Goal: Task Accomplishment & Management: Use online tool/utility

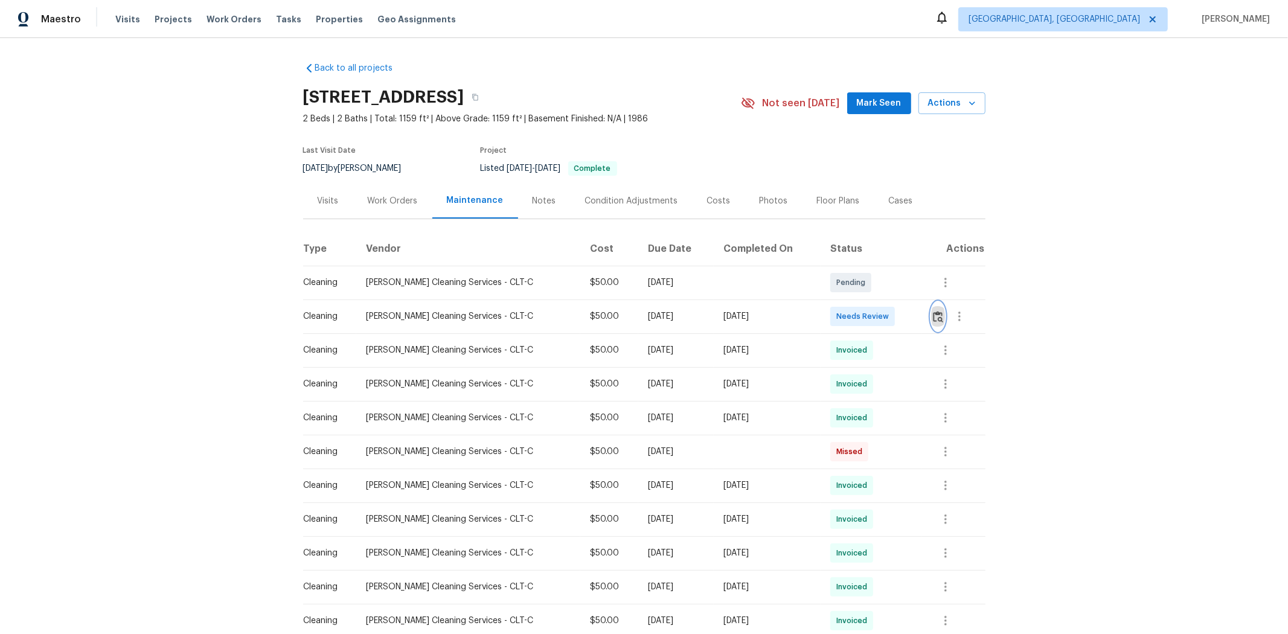
click at [915, 316] on img "button" at bounding box center [938, 316] width 10 height 11
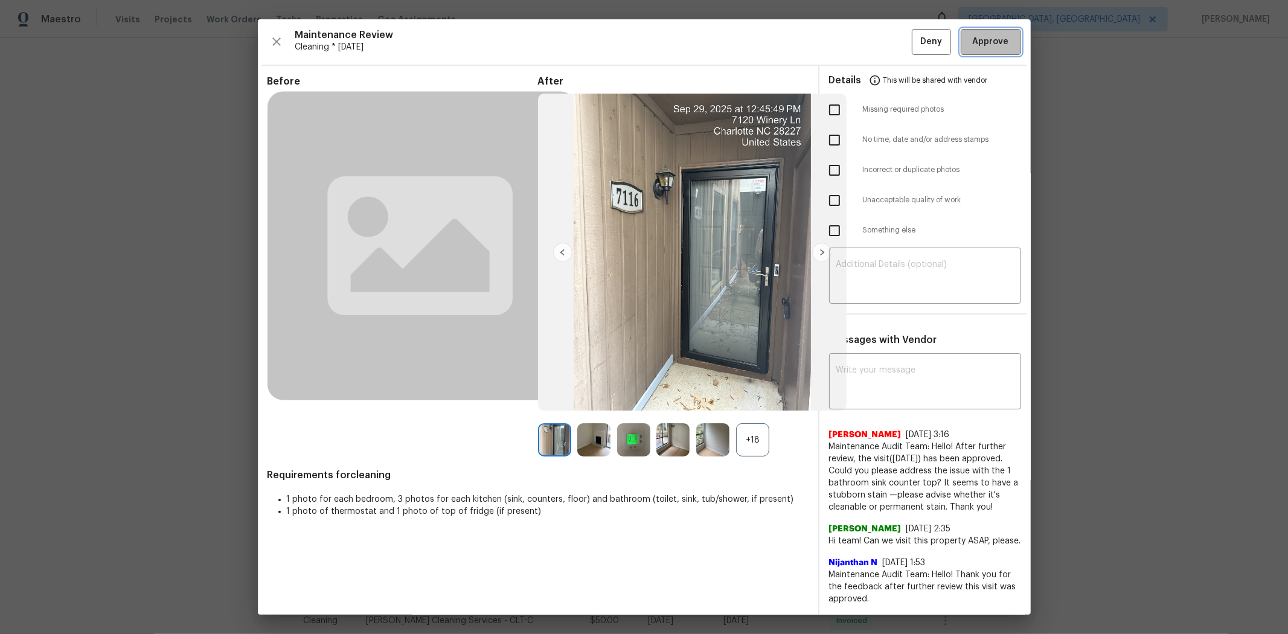
click at [915, 44] on span "Approve" at bounding box center [990, 41] width 41 height 15
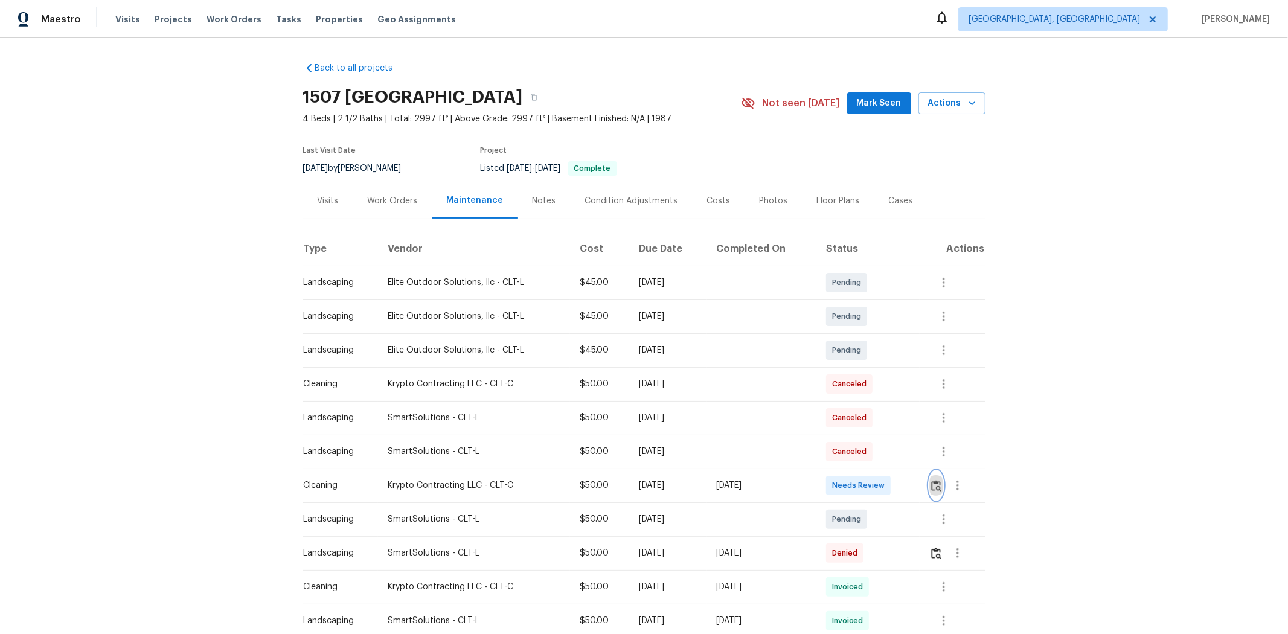
click at [915, 424] on button "button" at bounding box center [936, 485] width 14 height 29
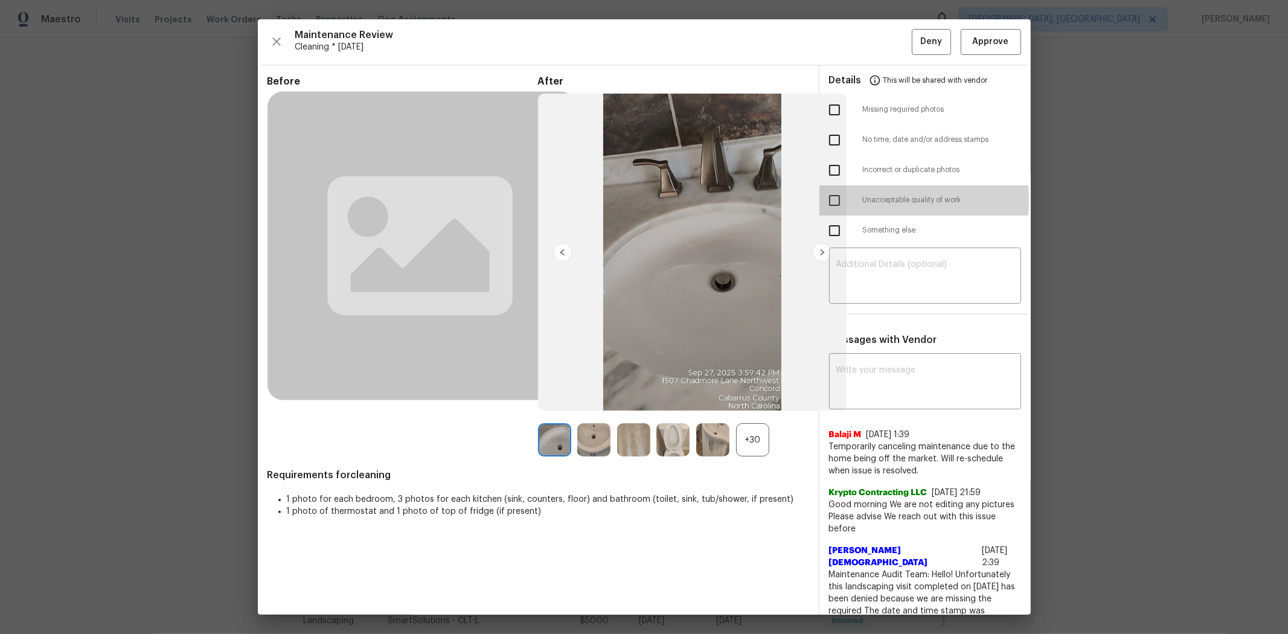
click at [828, 200] on input "checkbox" at bounding box center [834, 200] width 25 height 25
checkbox input "true"
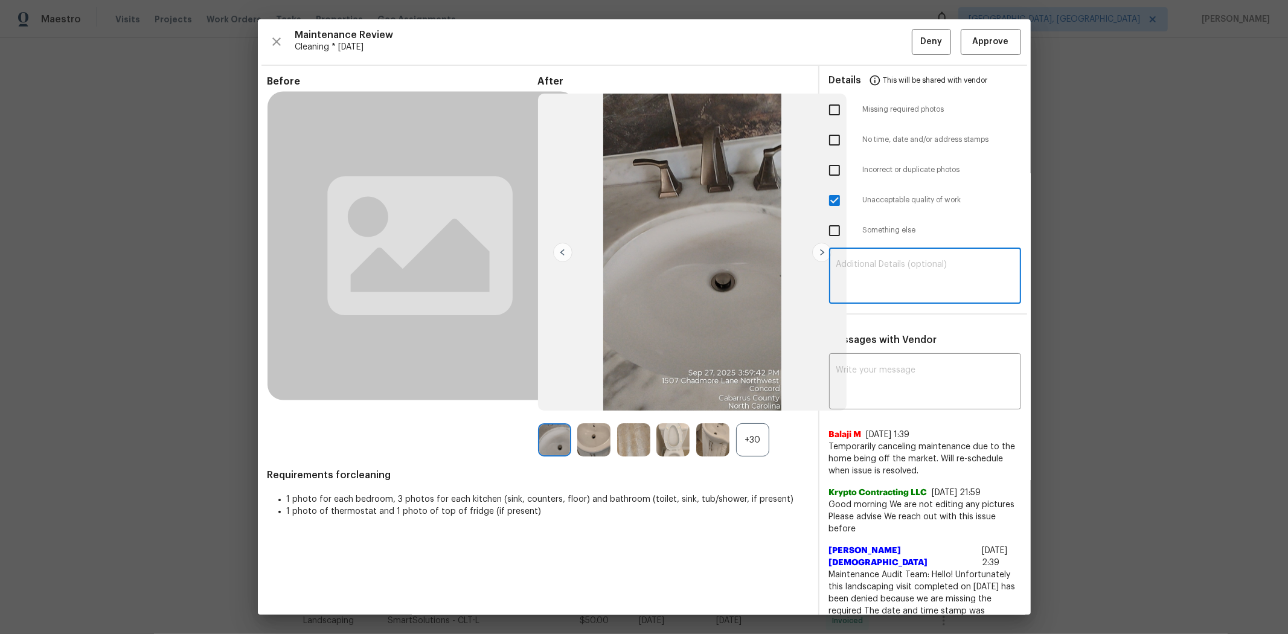
click at [896, 272] on textarea at bounding box center [924, 277] width 177 height 34
paste textarea "Maintenance Audit Team: Hello! Unfortunately, this cleaning visit completed on …"
click at [915, 273] on textarea "Maintenance Audit Team: Hello! Unfortunately, this cleaning visit completed on …" at bounding box center [924, 277] width 177 height 34
type textarea "Maintenance Audit Team: Hello! Unfortunately, this cleaning visit completed on …"
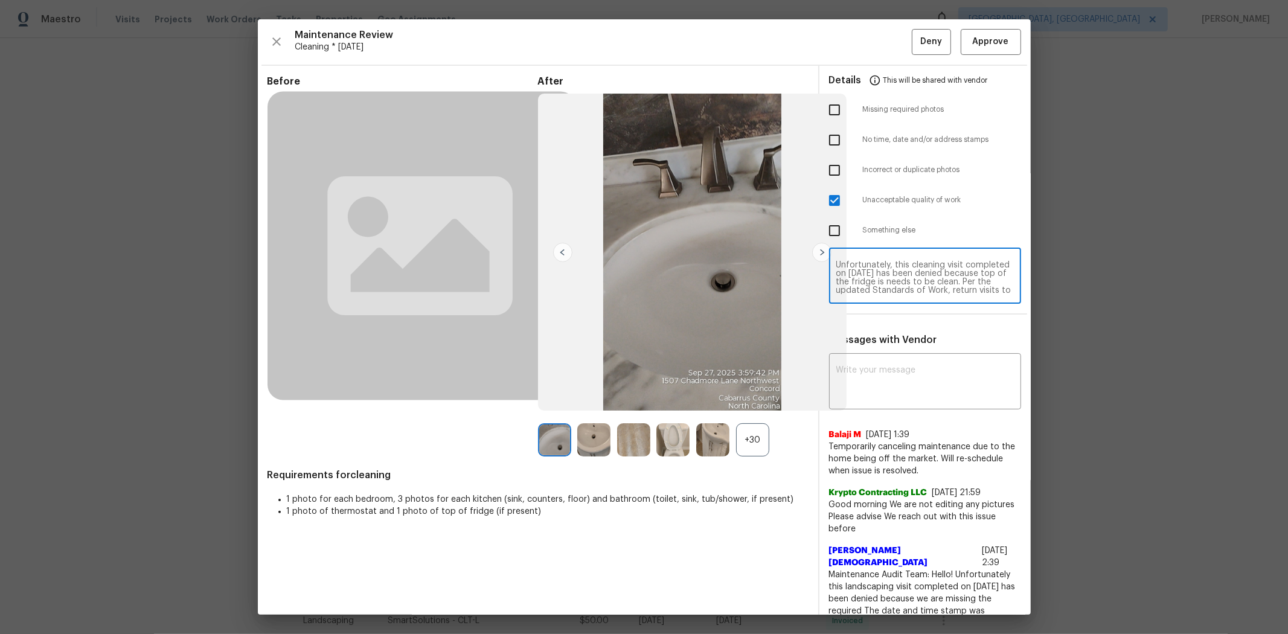
click at [899, 273] on textarea "Maintenance Audit Team: Hello! Unfortunately, this cleaning visit completed on …" at bounding box center [924, 277] width 177 height 34
click at [915, 284] on textarea "Maintenance Audit Team: Hello! Unfortunately, this cleaning visit completed on …" at bounding box center [924, 277] width 177 height 34
click at [915, 373] on textarea at bounding box center [924, 383] width 177 height 34
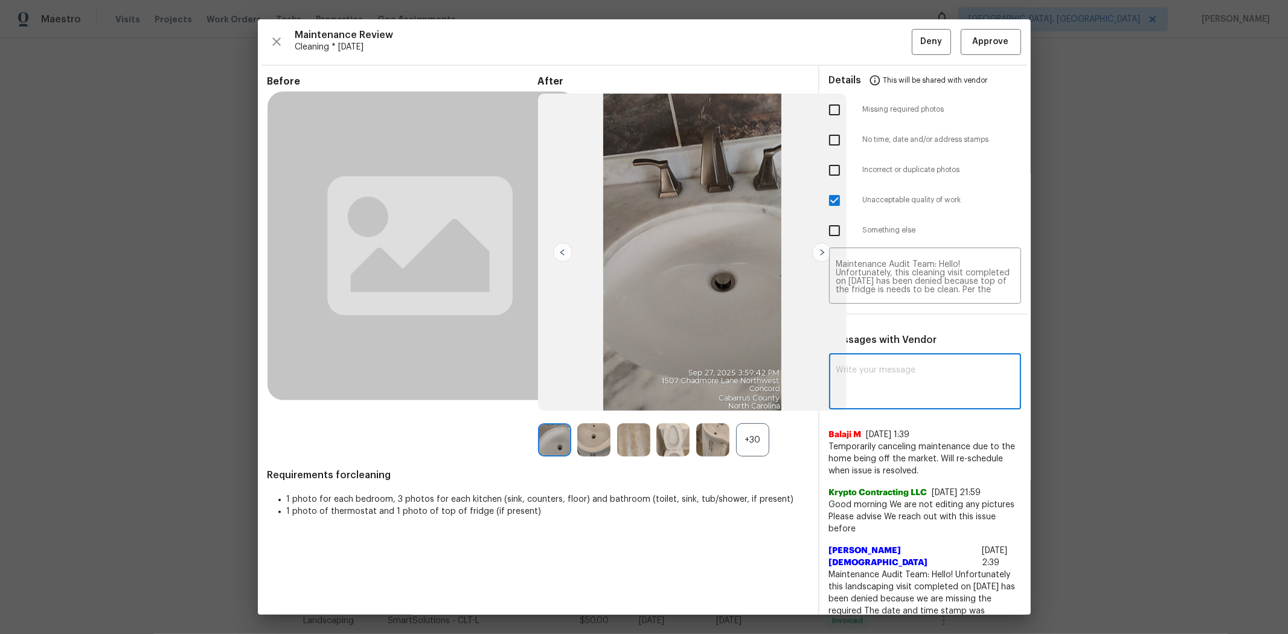
paste textarea "Maintenance Audit Team: Hello! Unfortunately, this cleaning visit completed on …"
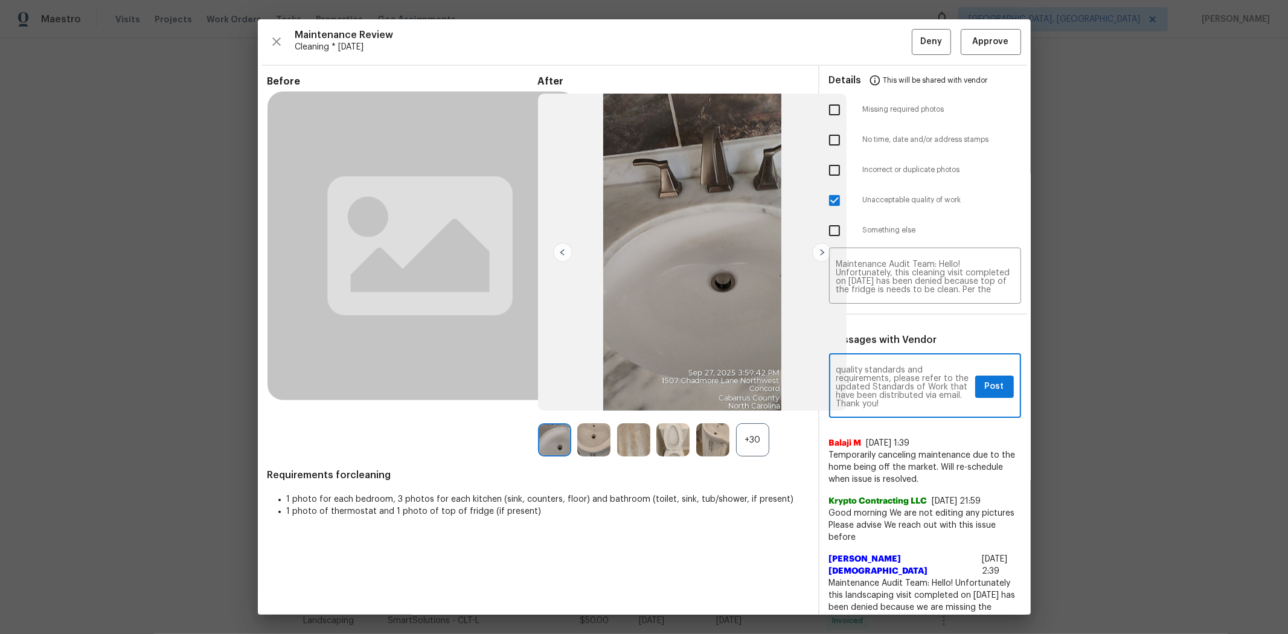
type textarea "Maintenance Audit Team: Hello! Unfortunately, this cleaning visit completed on …"
click at [915, 390] on button "Post" at bounding box center [994, 386] width 39 height 22
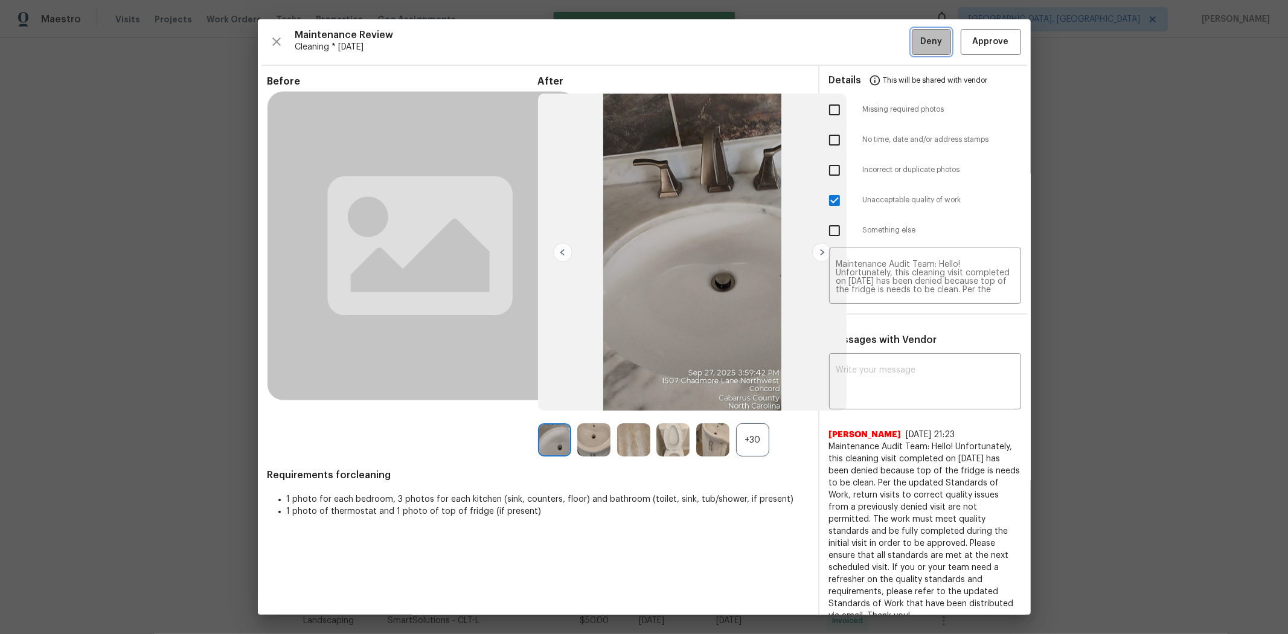
click at [911, 31] on button "Deny" at bounding box center [930, 42] width 39 height 26
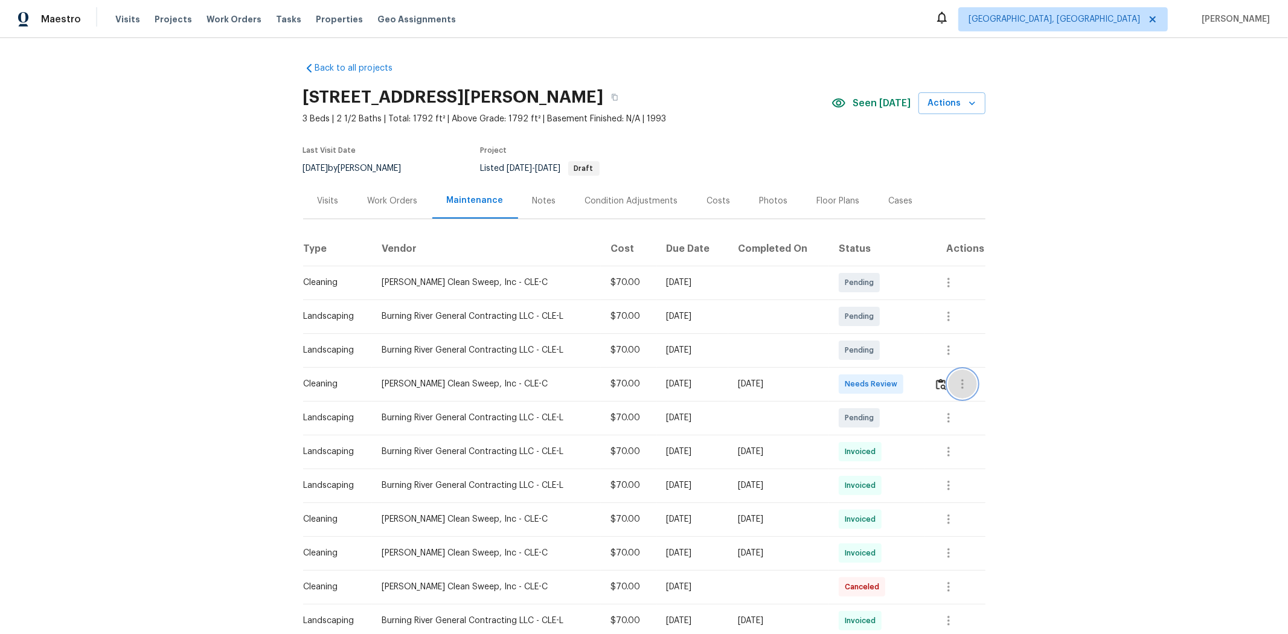
click at [915, 382] on button "button" at bounding box center [962, 383] width 29 height 29
click at [915, 379] on div at bounding box center [644, 317] width 1288 height 634
click at [915, 381] on img "button" at bounding box center [941, 383] width 10 height 11
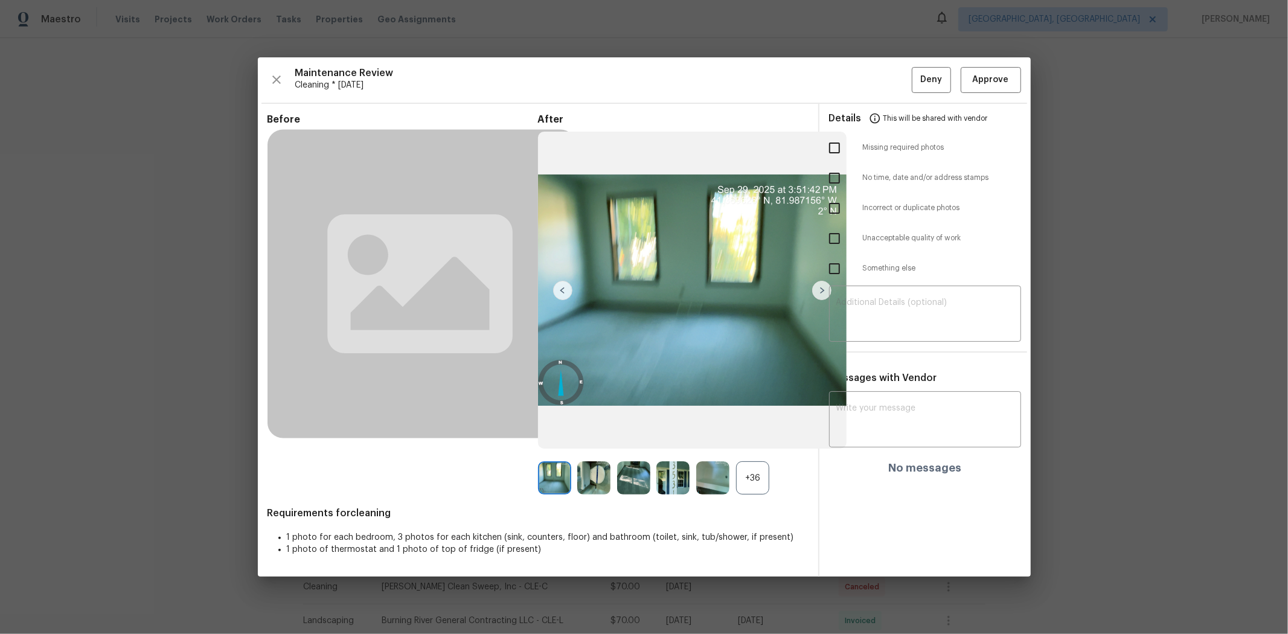
click at [828, 141] on input "checkbox" at bounding box center [834, 147] width 25 height 25
checkbox input "true"
click at [886, 306] on textarea at bounding box center [924, 315] width 177 height 34
paste textarea "Maintenance Audit Team: Hello! Unfortunately, this cleaning visit completed on …"
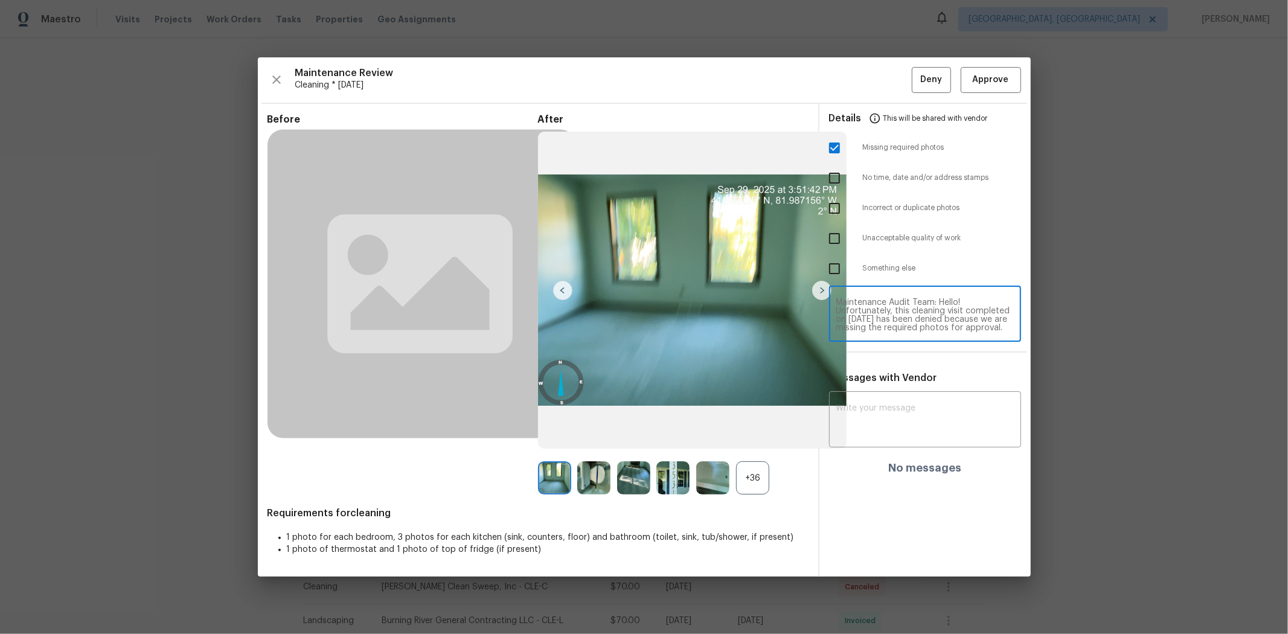
scroll to position [118, 0]
type textarea "Maintenance Audit Team: Hello! Unfortunately, this cleaning visit completed on …"
click at [896, 424] on textarea at bounding box center [924, 421] width 177 height 34
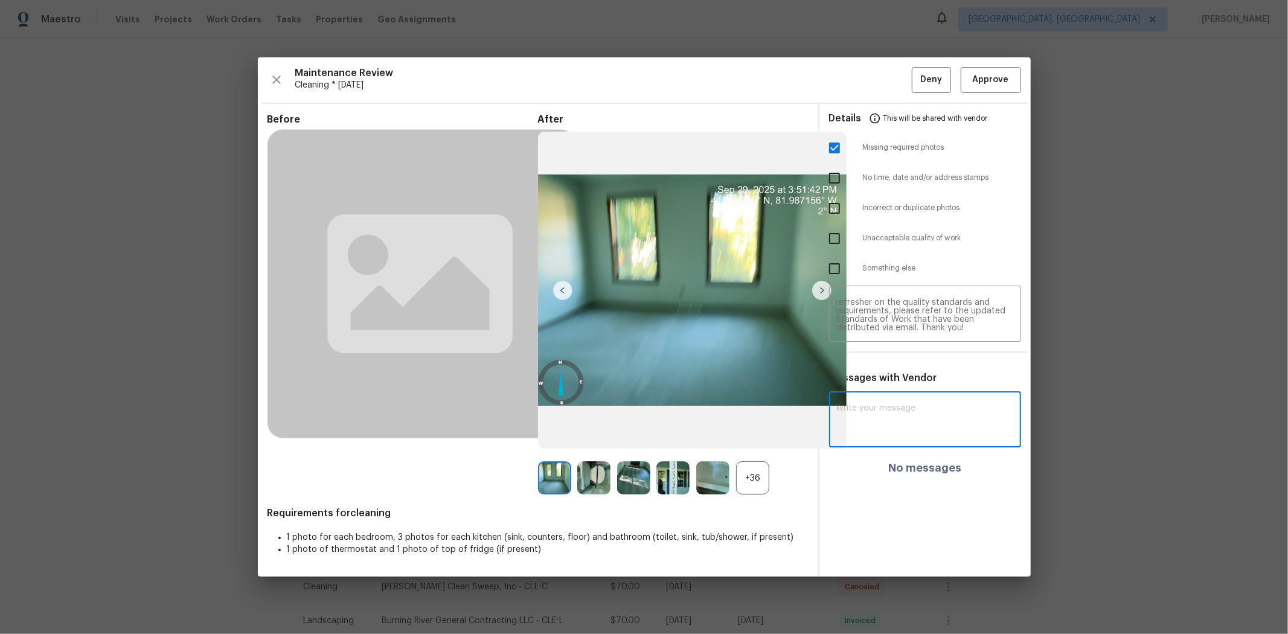
paste textarea "Maintenance Audit Team: Hello! Unfortunately, this cleaning visit completed on …"
click at [913, 418] on textarea "Maintenance Audit Team: Hello! Unfortunately, this cleaning visit completed on …" at bounding box center [903, 425] width 134 height 42
type textarea "Maintenance Audit Team: Hello! Unfortunately, this cleaning visit completed on …"
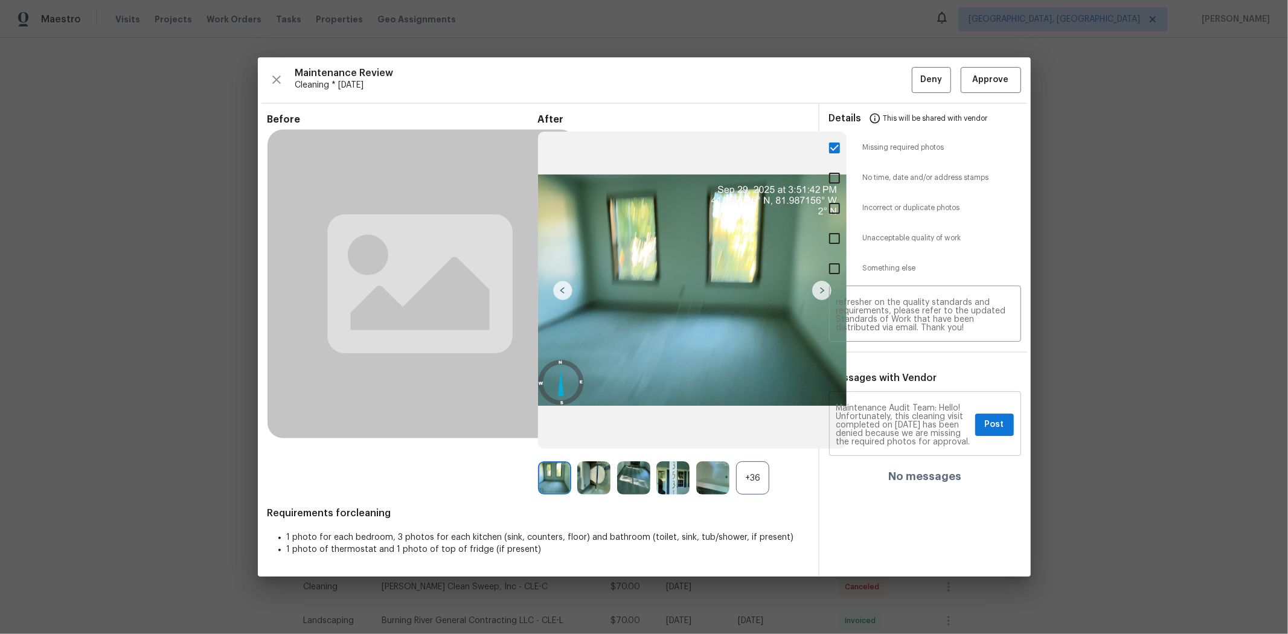
drag, startPoint x: 984, startPoint y: 406, endPoint x: 988, endPoint y: 424, distance: 19.1
click at [915, 406] on div "Maintenance Audit Team: Hello! Unfortunately, this cleaning visit completed on …" at bounding box center [925, 425] width 192 height 62
click at [915, 420] on span "Post" at bounding box center [994, 424] width 19 height 15
click at [915, 77] on div "Maintenance Review Cleaning * Mon, Sep 29 Deny Approve Before After +36 Require…" at bounding box center [644, 316] width 773 height 519
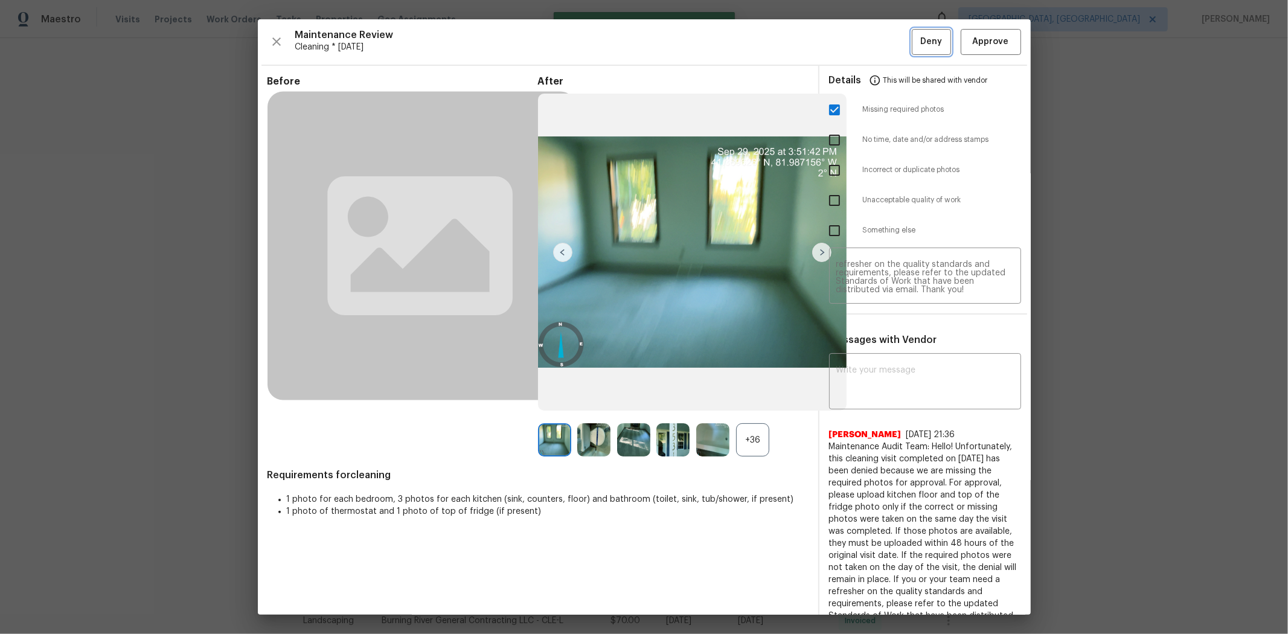
click at [915, 44] on span "Deny" at bounding box center [931, 41] width 22 height 15
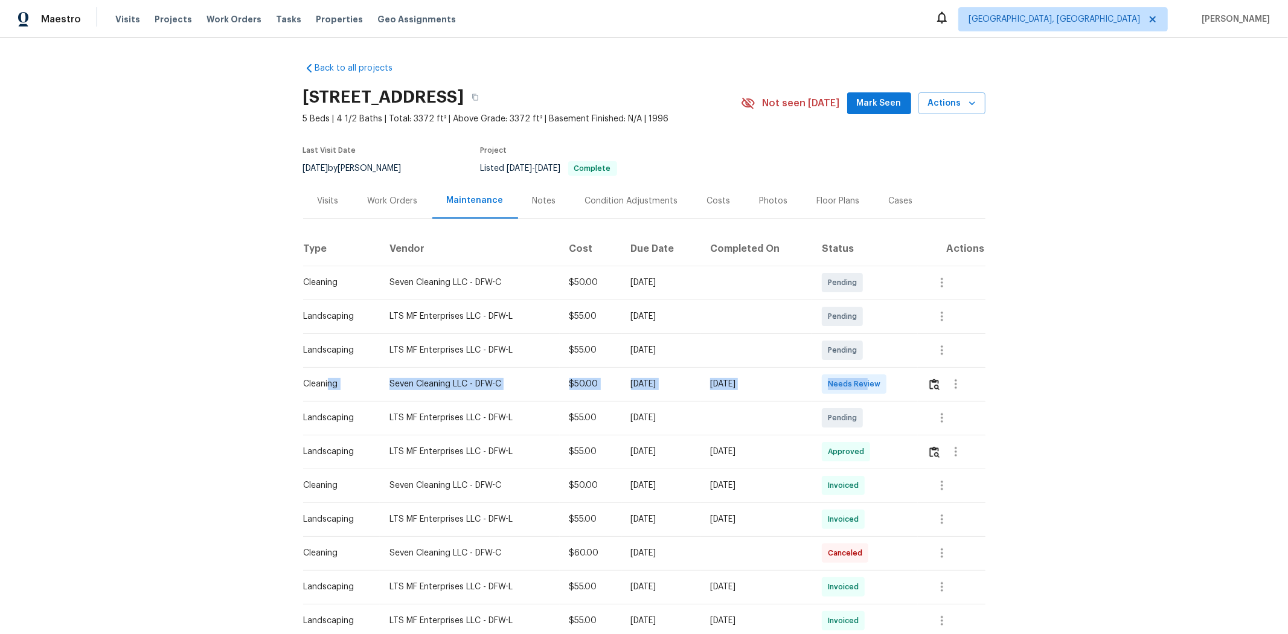
drag, startPoint x: 324, startPoint y: 381, endPoint x: 872, endPoint y: 383, distance: 547.5
click at [872, 383] on tr "Cleaning Seven Cleaning LLC - DFW-C $50.00 [DATE] [DATE] Needs Review" at bounding box center [644, 384] width 682 height 34
click at [907, 391] on td "Needs Review" at bounding box center [865, 384] width 106 height 34
click at [915, 381] on img "button" at bounding box center [934, 383] width 10 height 11
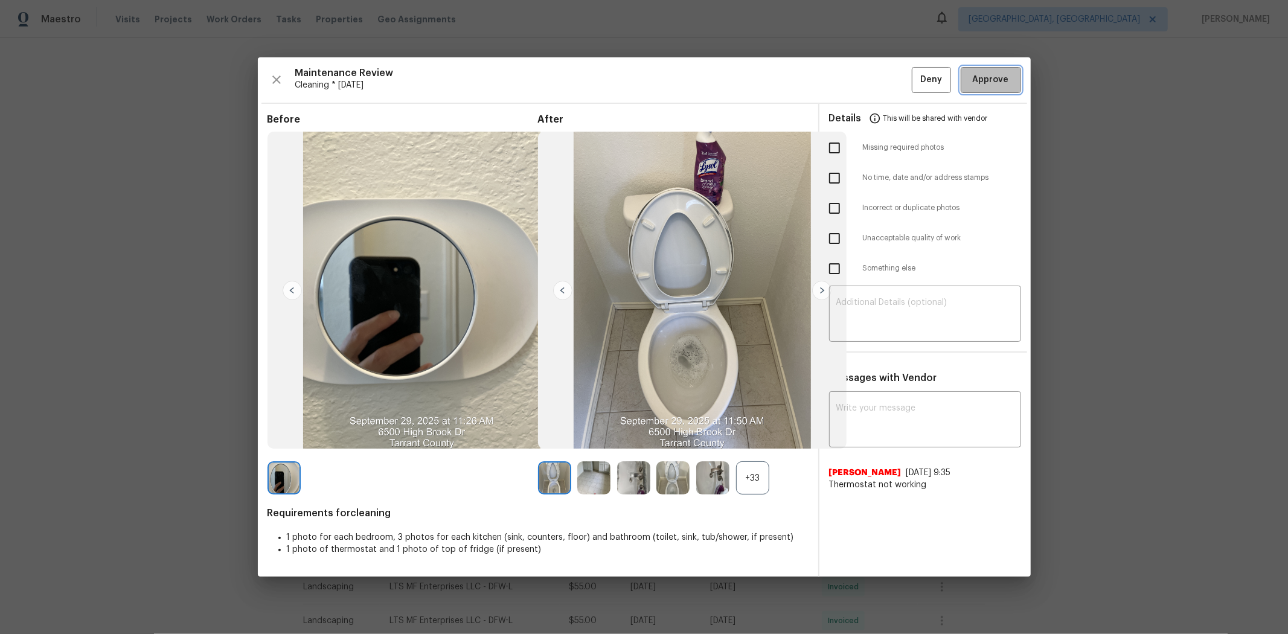
click at [915, 80] on span "Approve" at bounding box center [990, 79] width 36 height 15
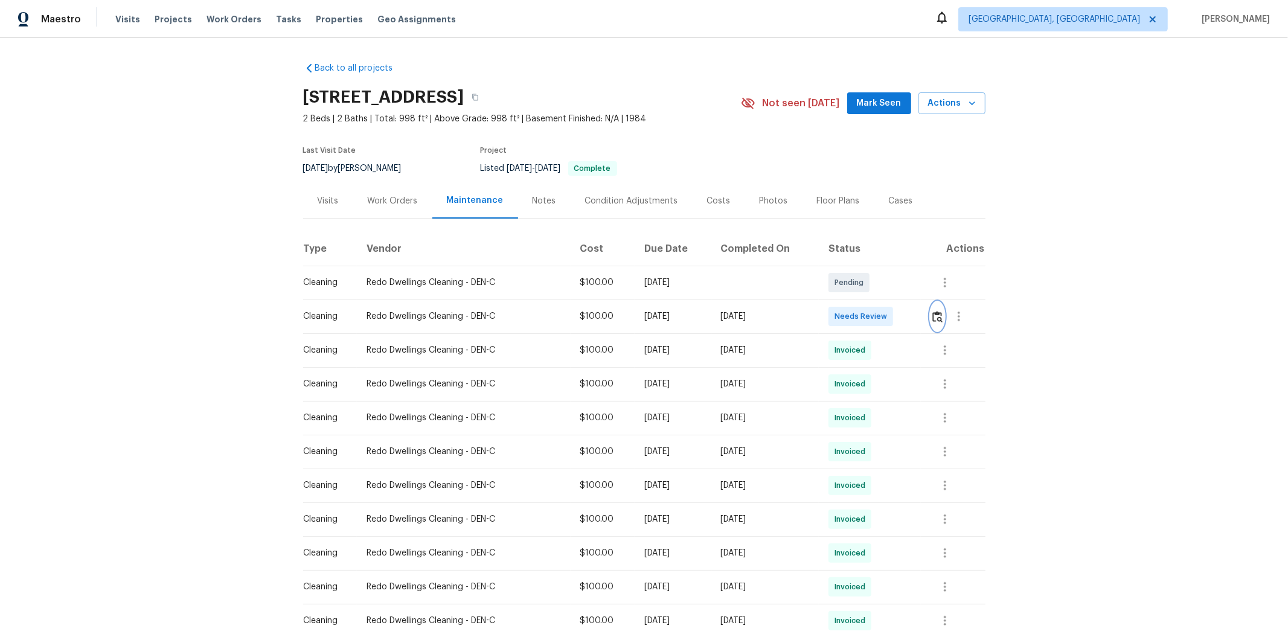
click at [915, 323] on button "button" at bounding box center [937, 316] width 14 height 29
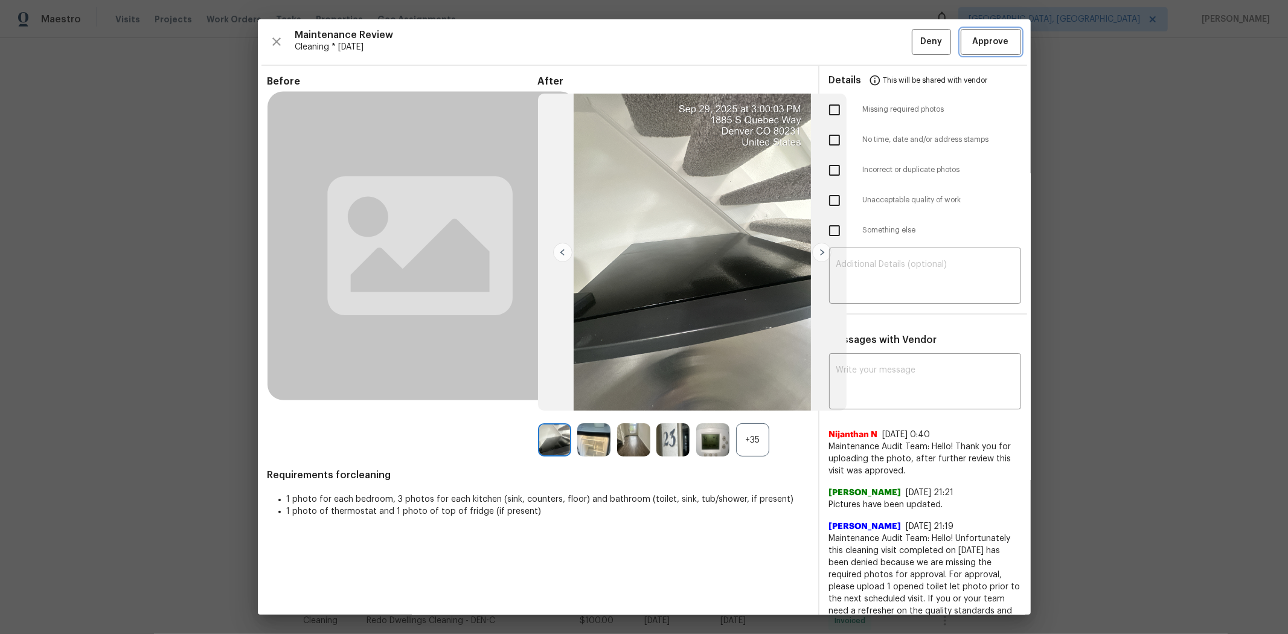
click at [915, 43] on span "Approve" at bounding box center [990, 41] width 36 height 15
